Goal: Information Seeking & Learning: Learn about a topic

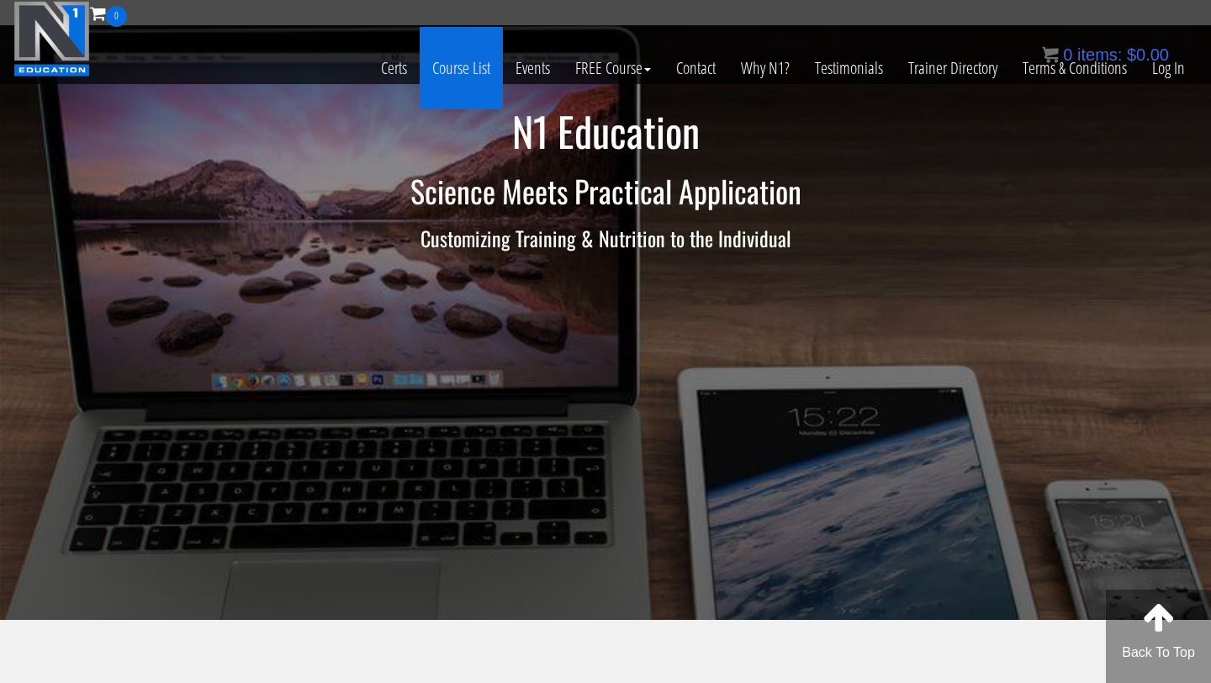
click at [446, 78] on link "Course List" at bounding box center [461, 68] width 83 height 82
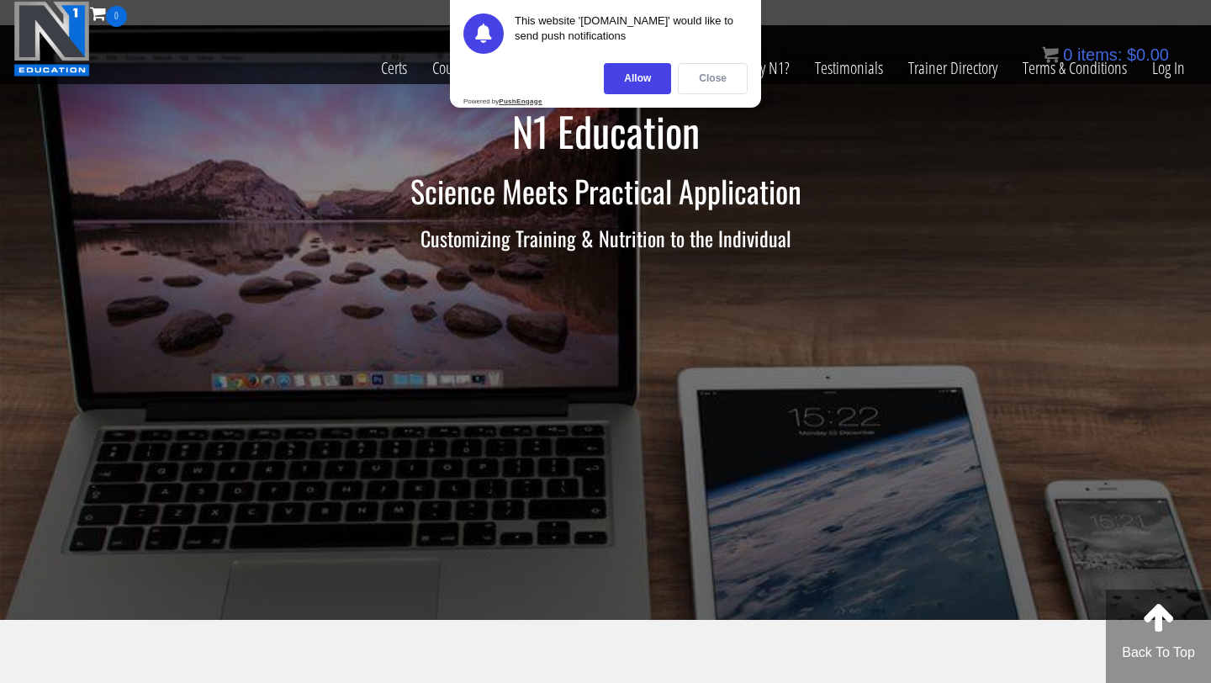
click at [698, 74] on div "Close" at bounding box center [713, 78] width 70 height 31
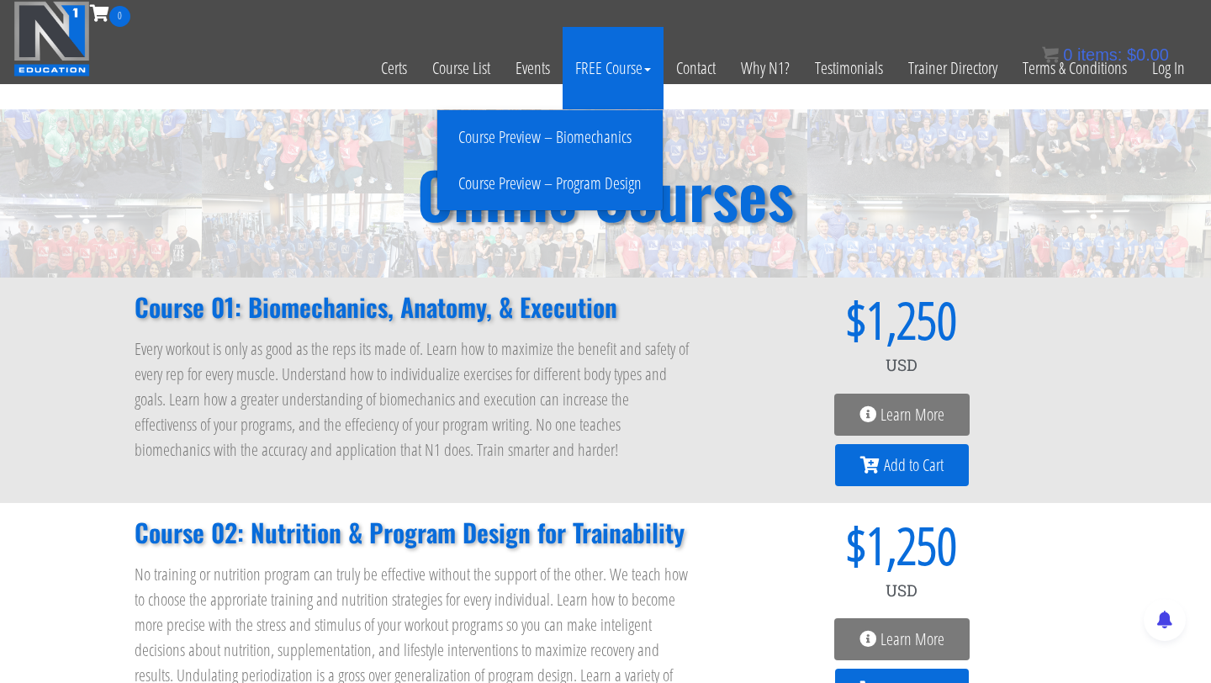
click at [626, 148] on link "Course Preview – Biomechanics" at bounding box center [549, 137] width 217 height 29
